Goal: Information Seeking & Learning: Stay updated

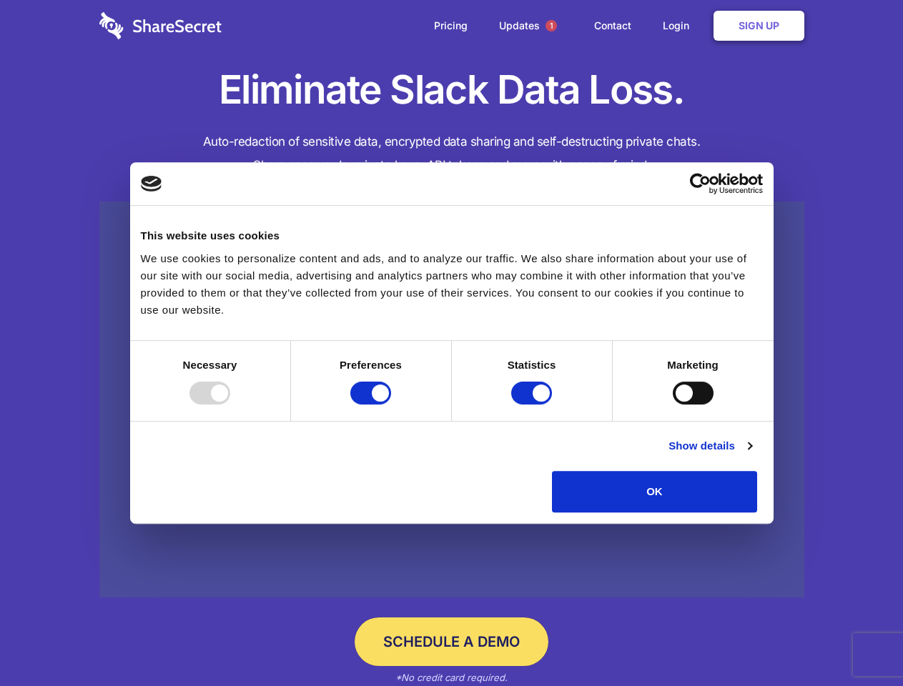
click at [230, 405] on div at bounding box center [209, 393] width 41 height 23
click at [391, 405] on input "Preferences" at bounding box center [370, 393] width 41 height 23
checkbox input "false"
click at [533, 405] on input "Statistics" at bounding box center [531, 393] width 41 height 23
checkbox input "false"
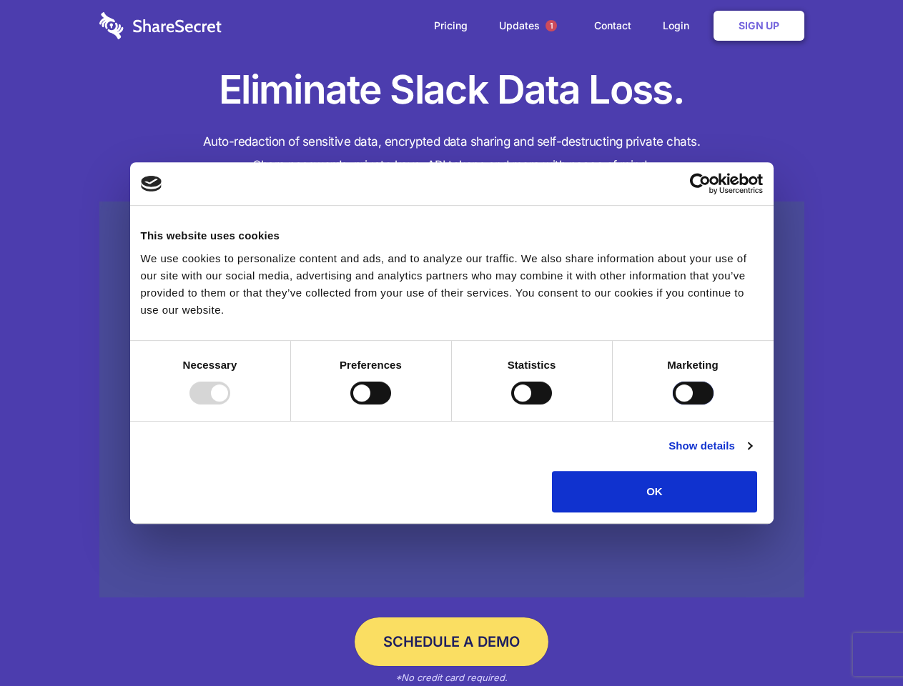
click at [673, 405] on input "Marketing" at bounding box center [693, 393] width 41 height 23
checkbox input "true"
click at [751, 455] on link "Show details" at bounding box center [709, 445] width 83 height 17
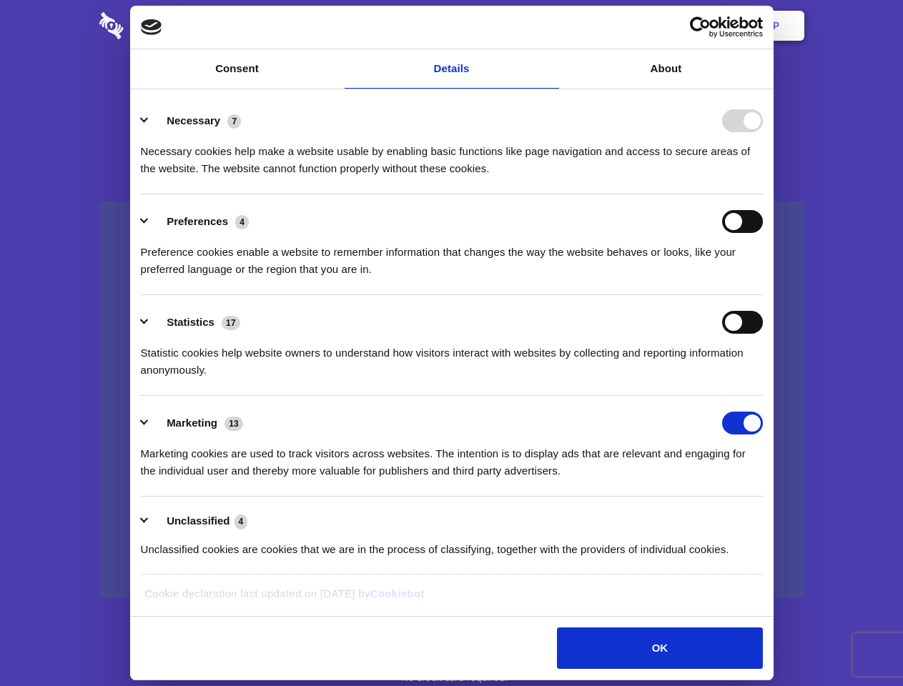
click at [769, 518] on ul "Necessary 7 Necessary cookies help make a website usable by enabling basic func…" at bounding box center [451, 335] width 635 height 482
click at [550, 26] on span "1" at bounding box center [550, 25] width 11 height 11
